Goal: Information Seeking & Learning: Learn about a topic

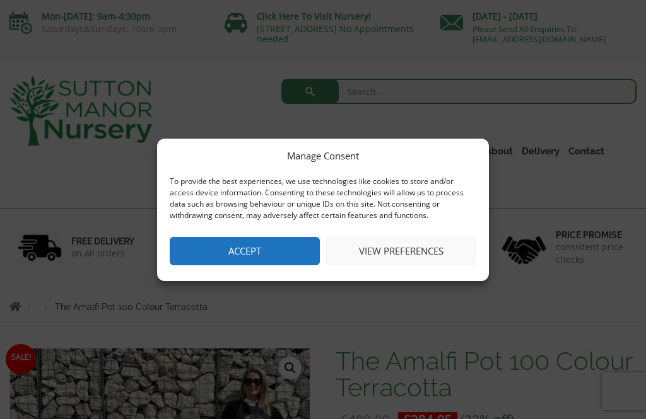
click at [420, 254] on button "View preferences" at bounding box center [401, 251] width 150 height 28
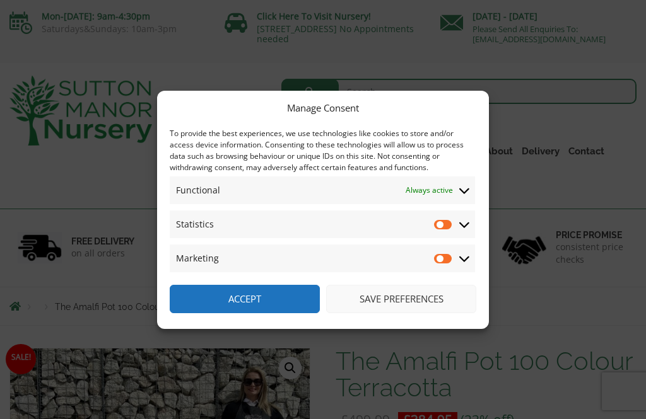
click at [444, 259] on input "Marketing" at bounding box center [443, 258] width 19 height 13
click at [450, 259] on input "Marketing" at bounding box center [443, 258] width 19 height 13
checkbox input "false"
click at [423, 307] on button "Save preferences" at bounding box center [401, 299] width 150 height 28
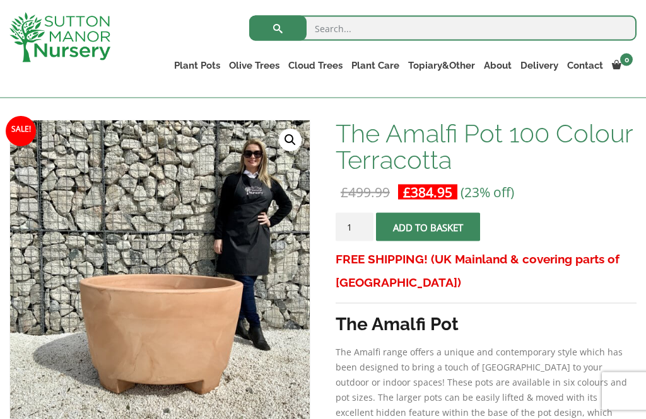
scroll to position [181, 0]
click at [587, 72] on link "Contact" at bounding box center [585, 66] width 45 height 18
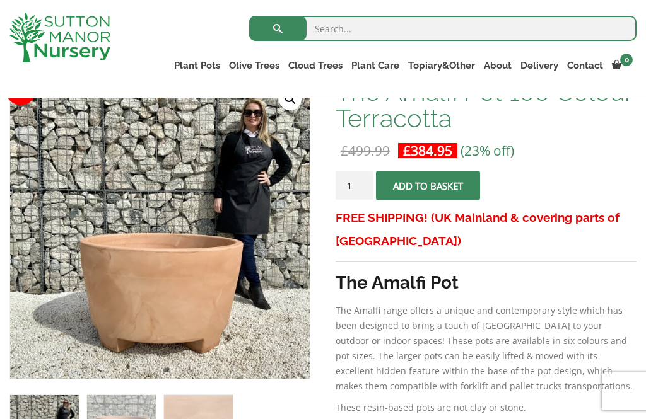
click at [545, 67] on link "Delivery" at bounding box center [539, 66] width 47 height 18
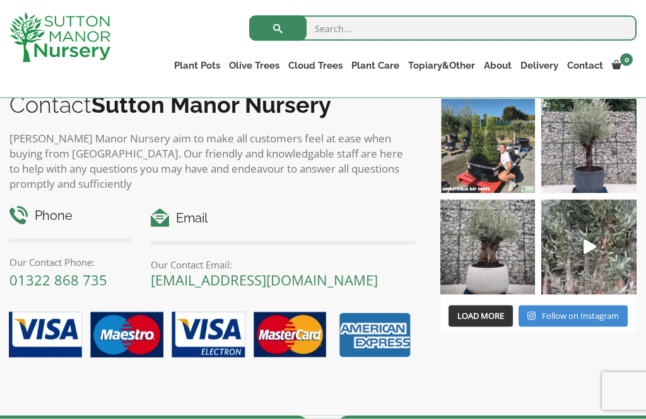
scroll to position [1588, 0]
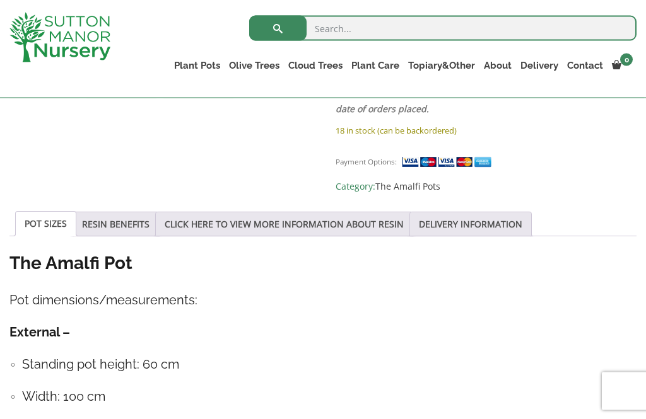
click at [131, 230] on link "RESIN BENEFITS" at bounding box center [115, 225] width 67 height 24
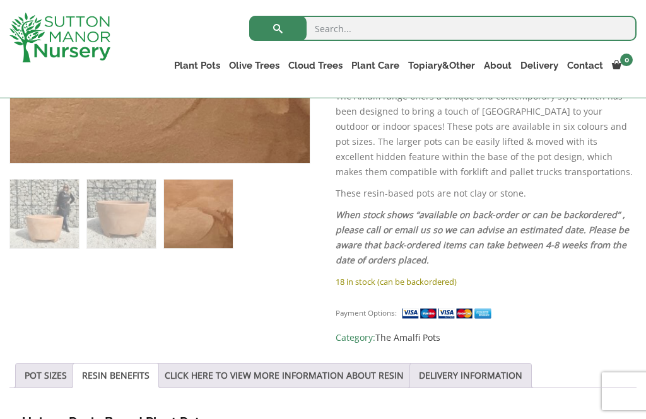
scroll to position [441, 0]
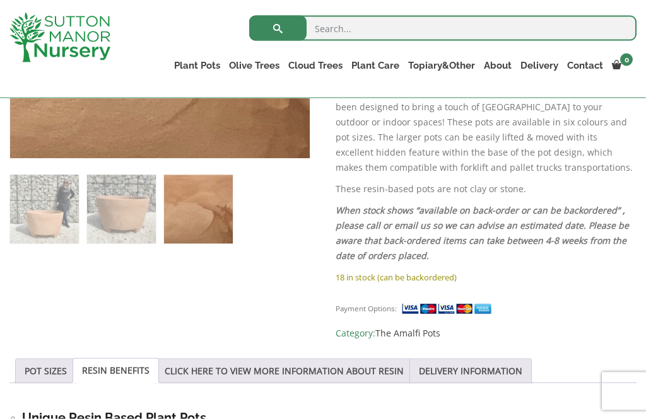
click at [49, 373] on link "POT SIZES" at bounding box center [46, 372] width 42 height 24
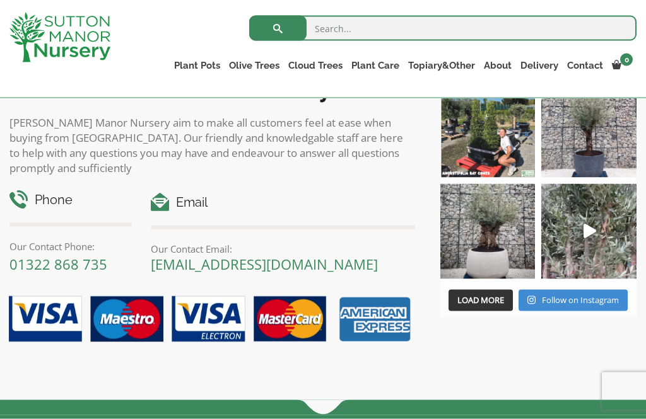
scroll to position [1597, 0]
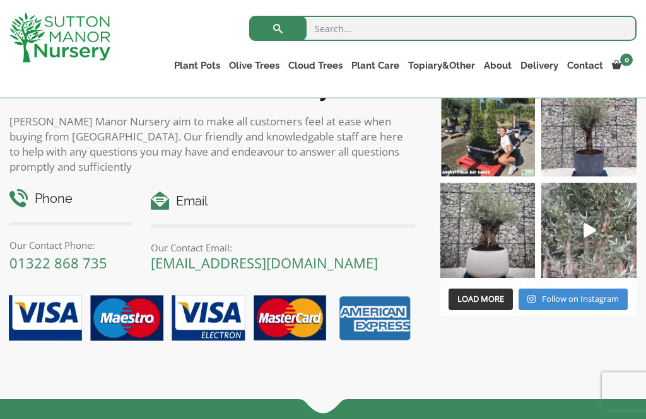
click at [591, 232] on icon "Play" at bounding box center [590, 230] width 13 height 15
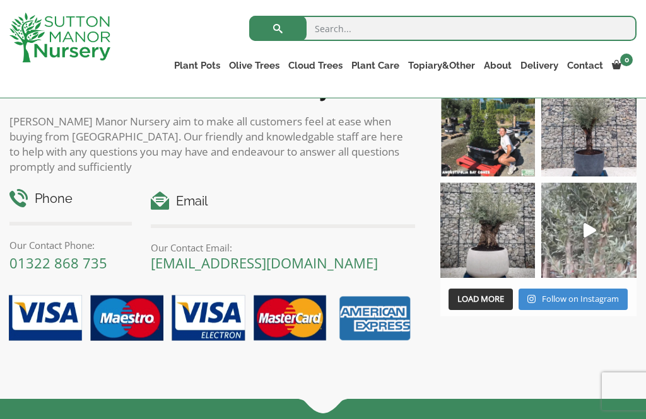
scroll to position [1617, 0]
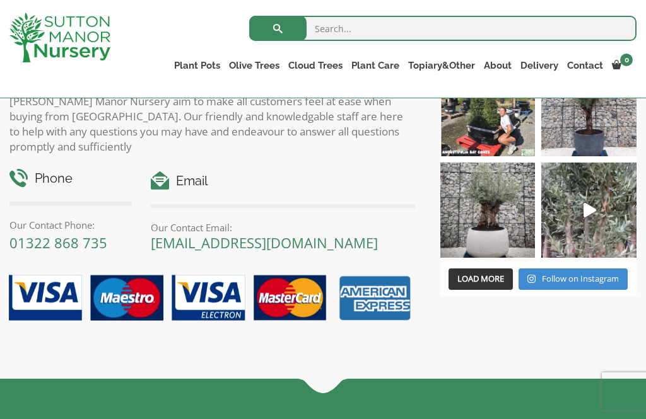
click at [0, 0] on link "Gnarled Plateau Olive Tree XL" at bounding box center [0, 0] width 0 height 0
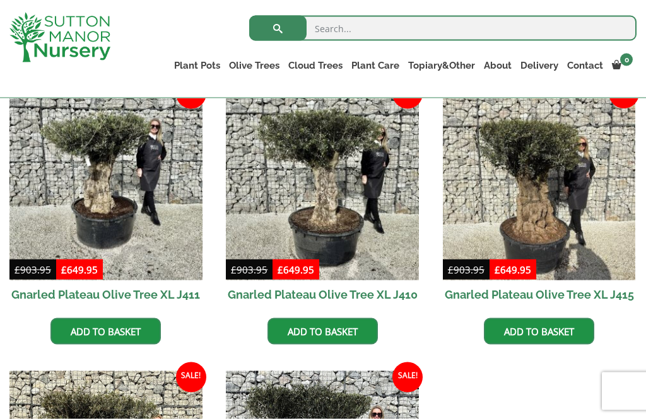
scroll to position [568, 0]
click at [335, 195] on img at bounding box center [322, 183] width 193 height 193
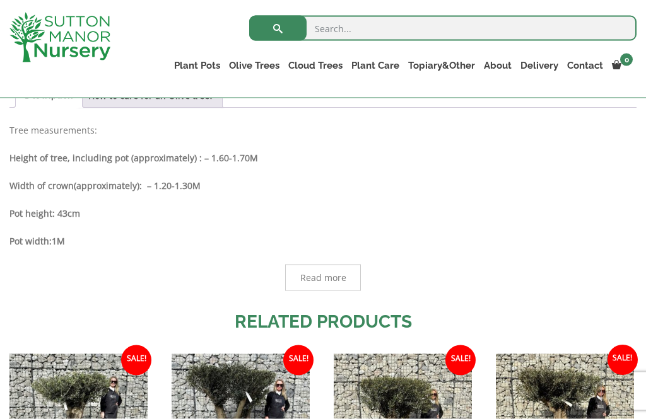
scroll to position [640, 0]
click at [334, 278] on span "Read more" at bounding box center [323, 277] width 46 height 9
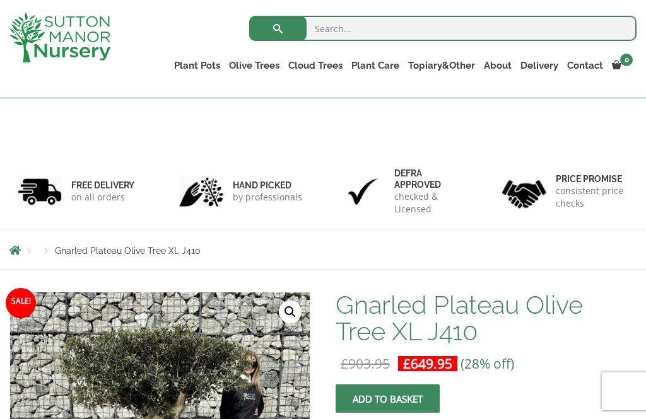
scroll to position [0, 0]
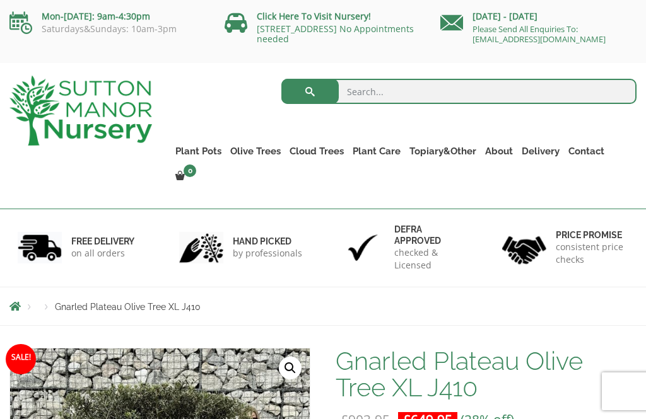
click at [590, 152] on link "Contact" at bounding box center [586, 152] width 45 height 18
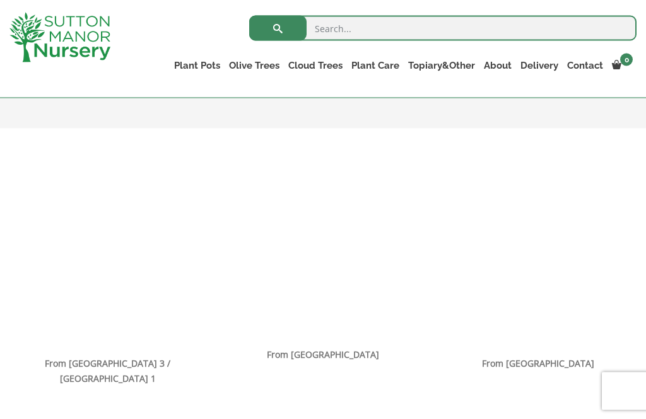
scroll to position [766, 0]
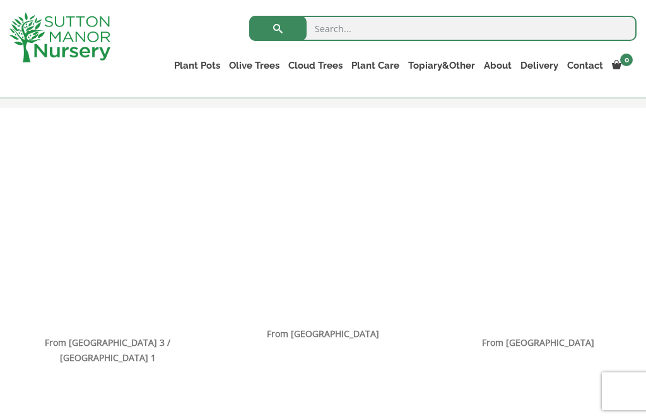
click at [587, 66] on link "Contact" at bounding box center [585, 66] width 45 height 18
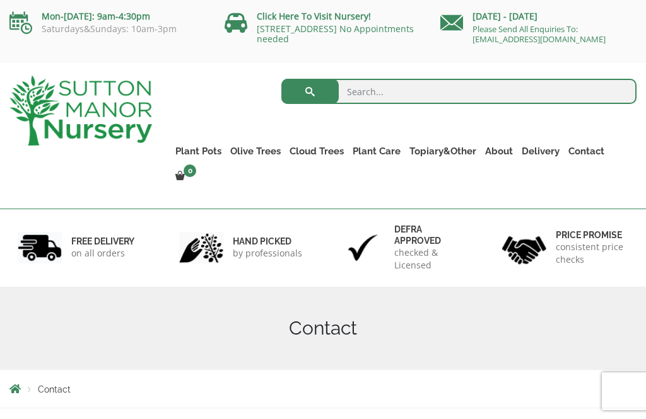
click at [0, 0] on link "Ilex Crenata Cloud Trees" at bounding box center [0, 0] width 0 height 0
click at [0, 0] on link "Resin Bonded Pots" at bounding box center [0, 0] width 0 height 0
click at [0, 0] on link "The Amalfi Pots" at bounding box center [0, 0] width 0 height 0
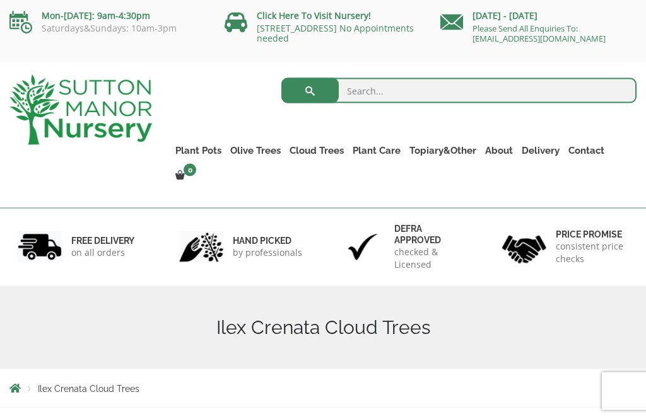
scroll to position [20, 0]
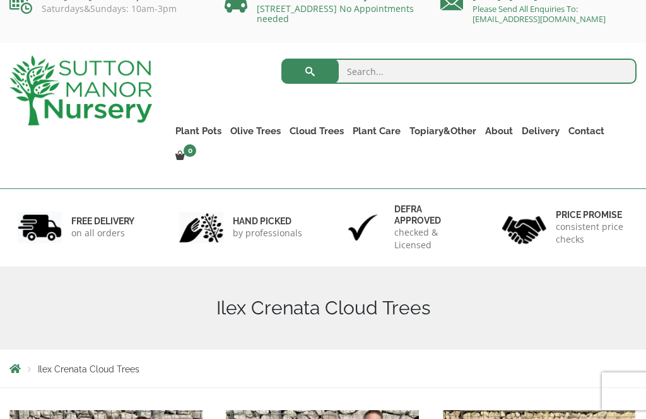
click at [0, 0] on link "The Milan Pots" at bounding box center [0, 0] width 0 height 0
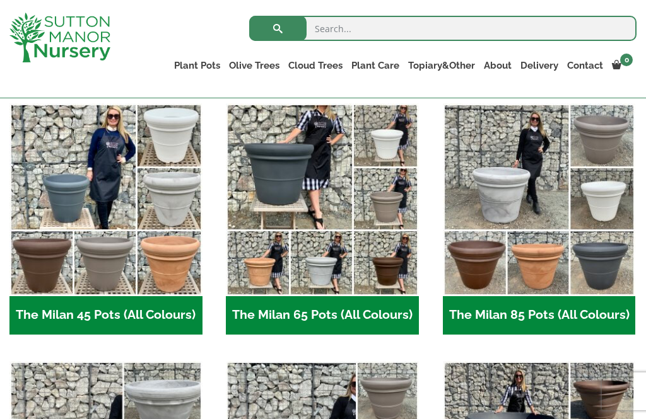
scroll to position [334, 0]
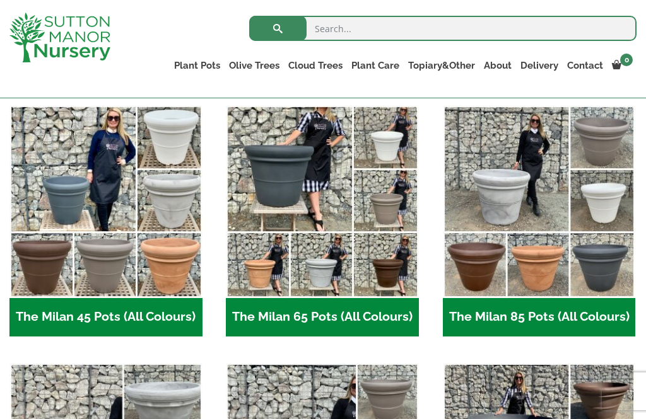
click at [570, 200] on img "Visit product category The Milan 85 Pots (All Colours)" at bounding box center [539, 201] width 193 height 193
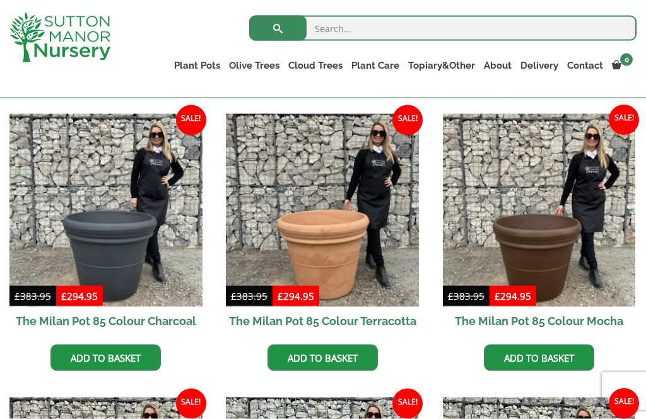
scroll to position [317, 0]
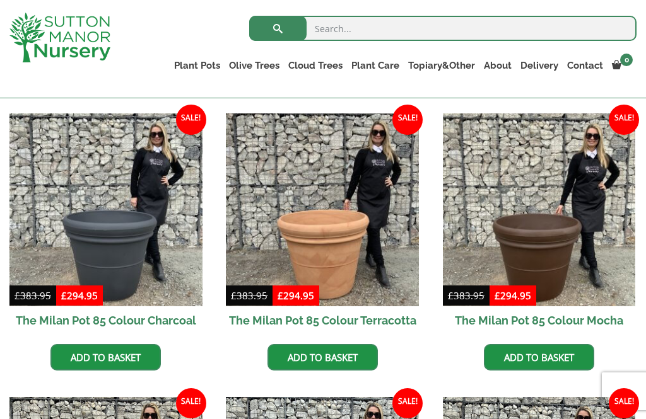
click at [328, 244] on img at bounding box center [322, 210] width 193 height 193
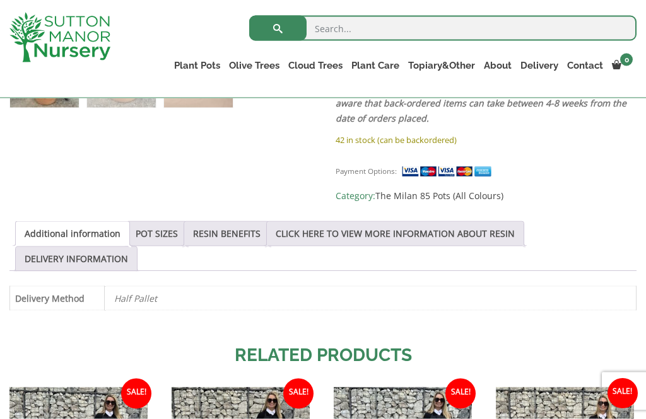
scroll to position [579, 0]
